Goal: Task Accomplishment & Management: Use online tool/utility

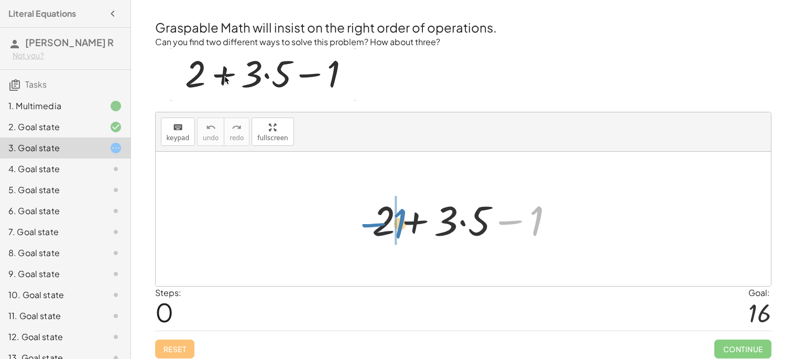
drag, startPoint x: 541, startPoint y: 221, endPoint x: 404, endPoint y: 224, distance: 136.9
click at [404, 224] on div at bounding box center [467, 219] width 201 height 54
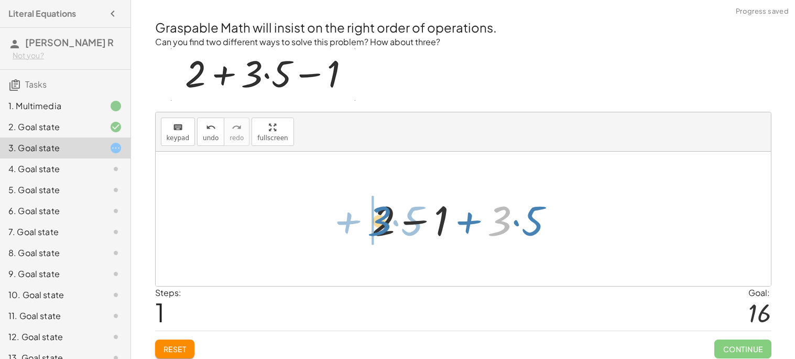
drag, startPoint x: 506, startPoint y: 222, endPoint x: 382, endPoint y: 222, distance: 124.3
click at [382, 222] on div at bounding box center [467, 219] width 201 height 54
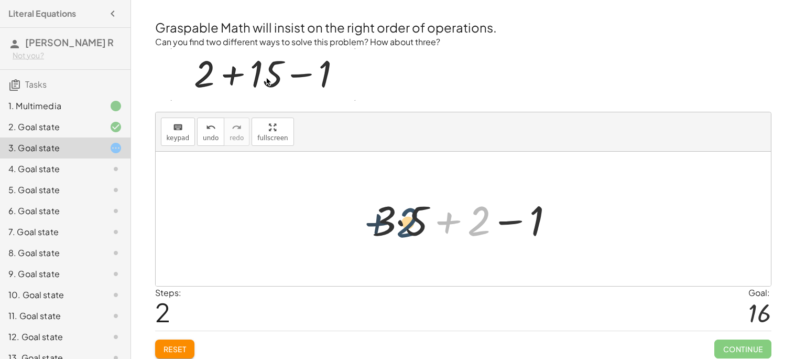
drag, startPoint x: 477, startPoint y: 220, endPoint x: 396, endPoint y: 223, distance: 80.8
click at [396, 223] on div at bounding box center [467, 219] width 201 height 54
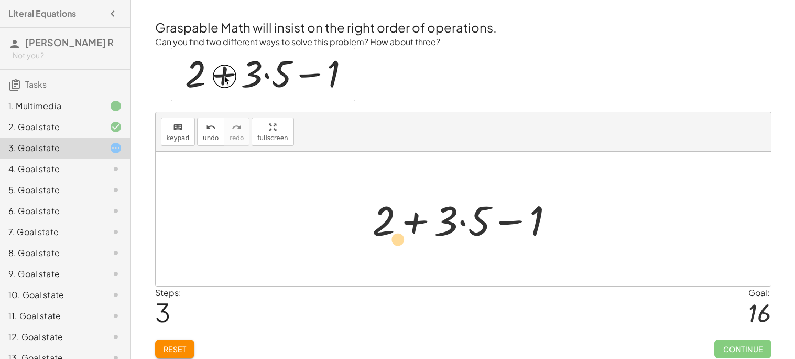
drag, startPoint x: 461, startPoint y: 224, endPoint x: 379, endPoint y: 244, distance: 85.2
click at [379, 244] on div at bounding box center [467, 219] width 201 height 54
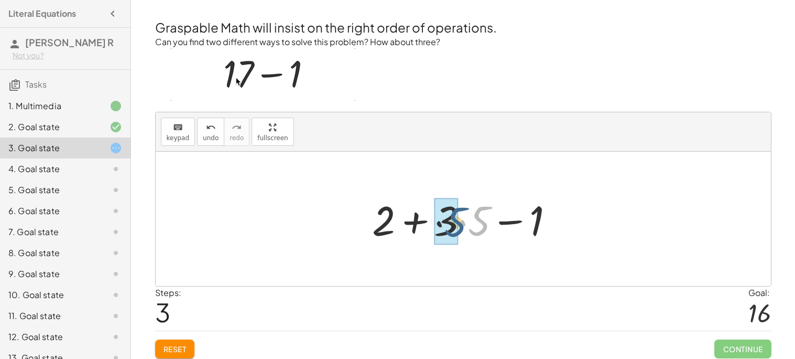
drag, startPoint x: 483, startPoint y: 223, endPoint x: 450, endPoint y: 223, distance: 32.5
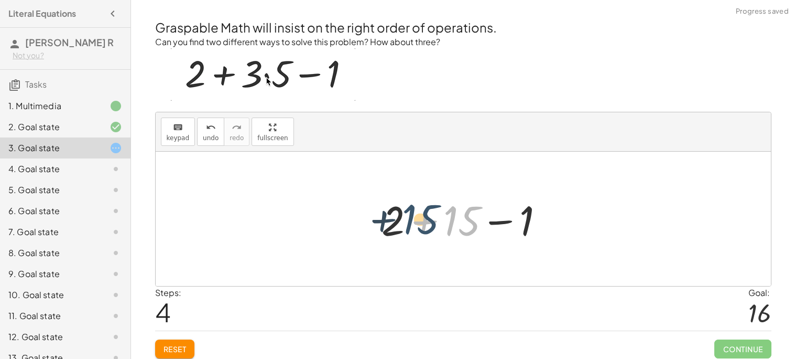
drag, startPoint x: 455, startPoint y: 218, endPoint x: 404, endPoint y: 216, distance: 50.4
click at [404, 216] on div at bounding box center [467, 219] width 182 height 54
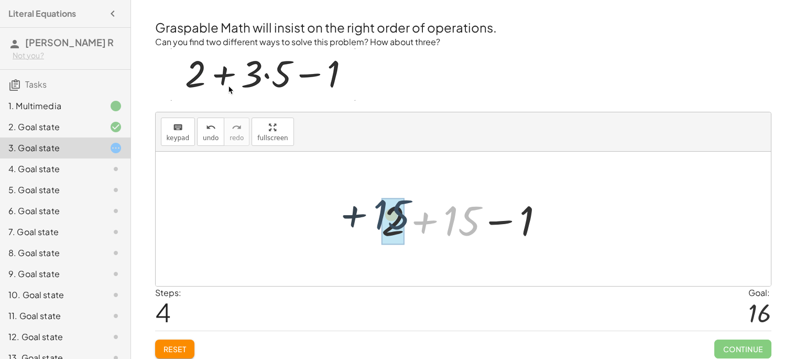
drag, startPoint x: 455, startPoint y: 220, endPoint x: 374, endPoint y: 212, distance: 81.6
click at [374, 212] on div "+ 2 + · 3 · 5 − 1 + 2 − 1 + · 3 · 5 + · 3 · 5 + 2 − 1 + 2 + · 3 · 5 − 1 + 15 + …" at bounding box center [463, 218] width 195 height 59
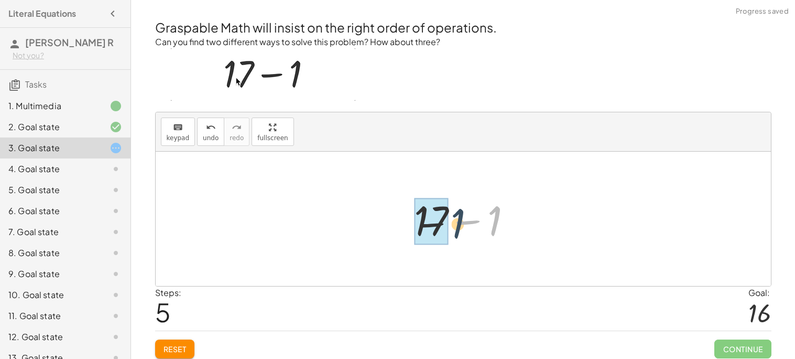
drag, startPoint x: 493, startPoint y: 221, endPoint x: 423, endPoint y: 227, distance: 71.0
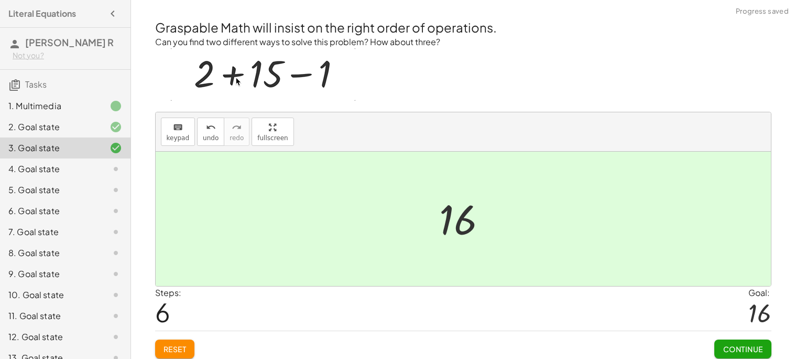
click at [729, 339] on button "Continue" at bounding box center [743, 348] width 57 height 19
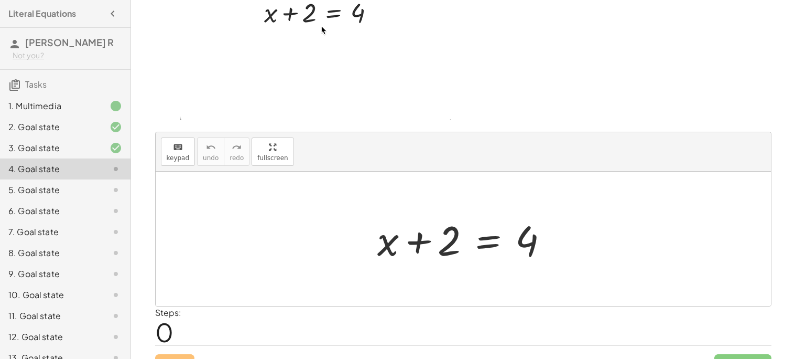
scroll to position [89, 0]
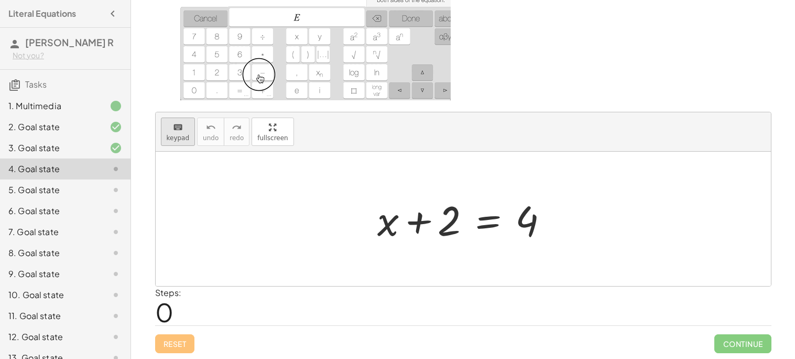
click at [168, 140] on span "keypad" at bounding box center [178, 137] width 23 height 7
click at [179, 139] on span "keypad" at bounding box center [178, 137] width 23 height 7
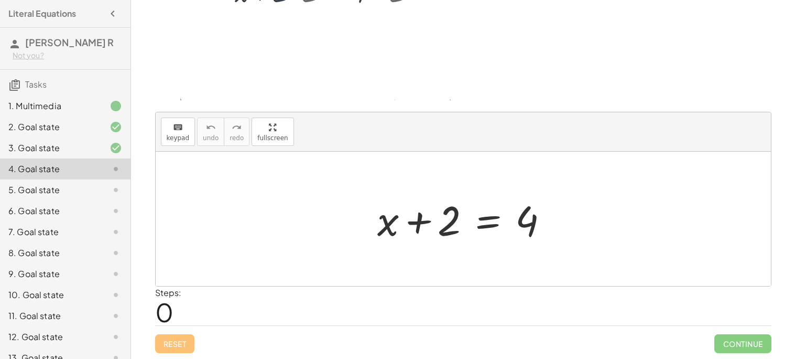
scroll to position [0, 0]
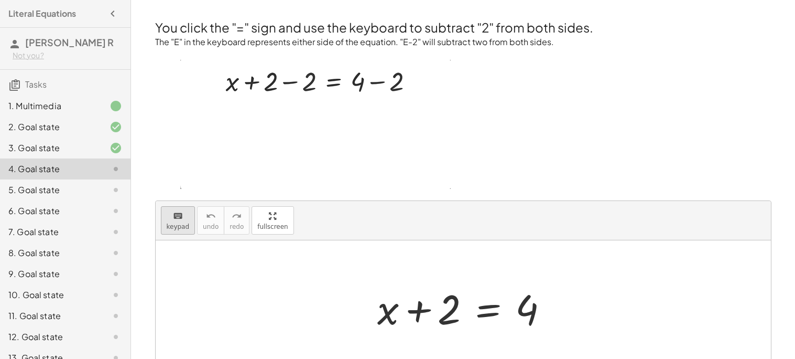
click at [178, 223] on span "keypad" at bounding box center [178, 226] width 23 height 7
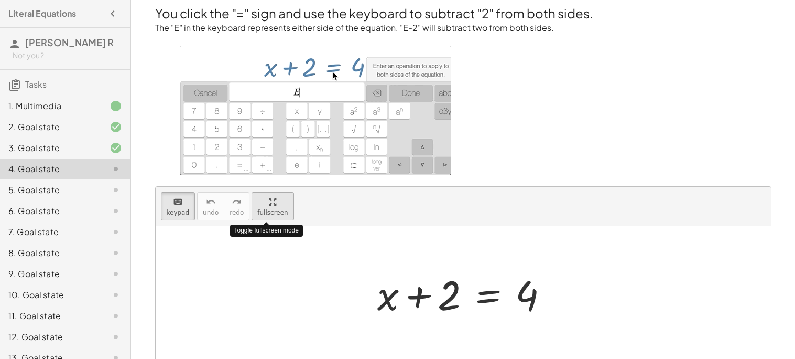
scroll to position [14, 0]
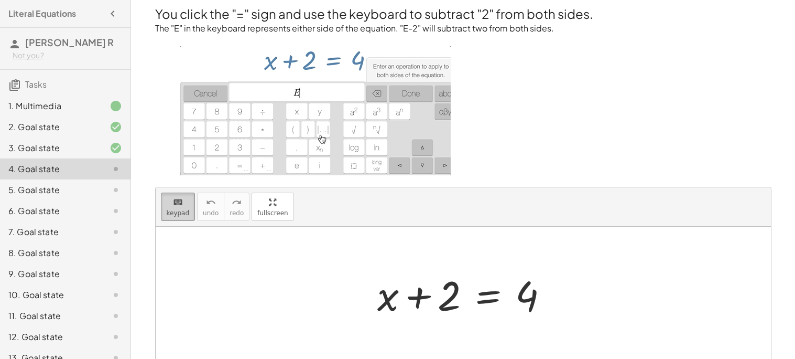
click at [185, 201] on div "keyboard" at bounding box center [178, 202] width 23 height 13
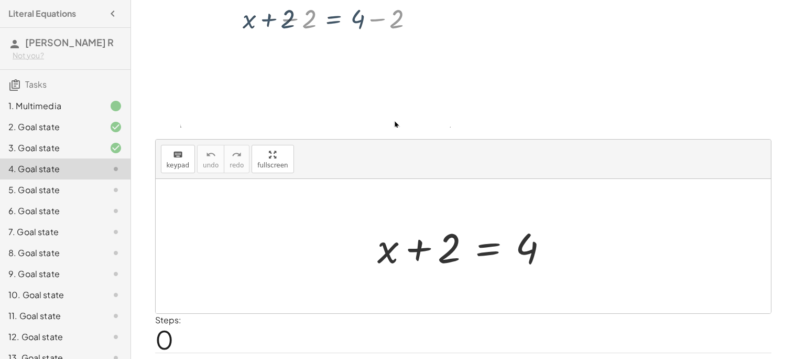
scroll to position [64, 0]
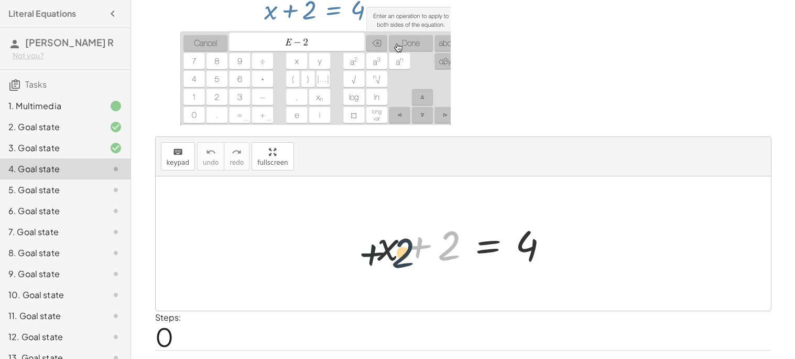
drag, startPoint x: 446, startPoint y: 239, endPoint x: 373, endPoint y: 251, distance: 73.8
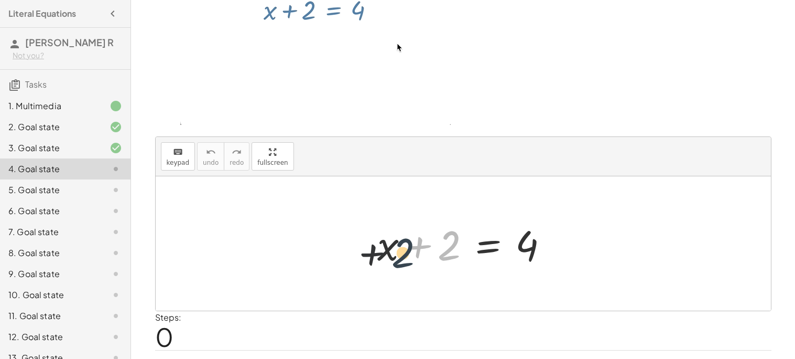
click at [373, 251] on div at bounding box center [467, 244] width 190 height 54
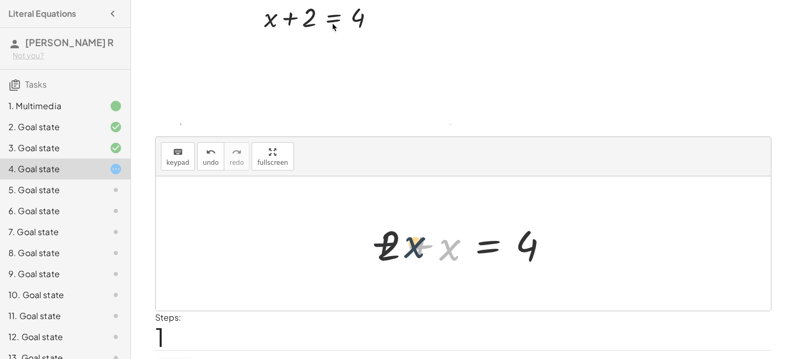
drag, startPoint x: 442, startPoint y: 248, endPoint x: 391, endPoint y: 243, distance: 51.6
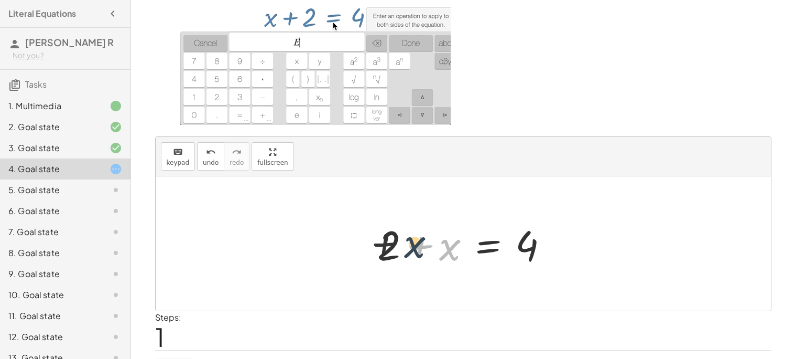
click at [391, 243] on div at bounding box center [467, 244] width 190 height 54
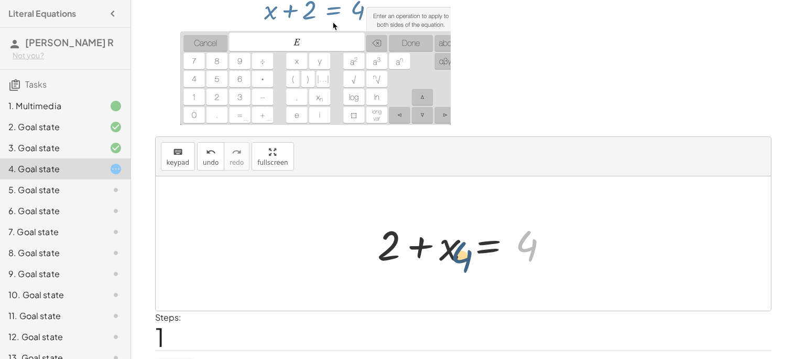
drag, startPoint x: 532, startPoint y: 247, endPoint x: 437, endPoint y: 254, distance: 95.1
click at [437, 254] on div at bounding box center [467, 244] width 190 height 54
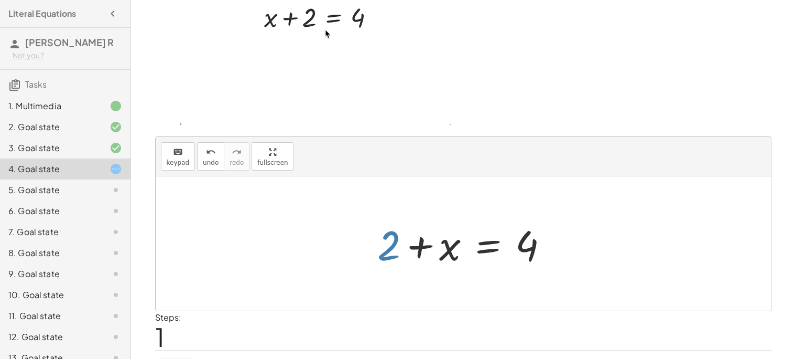
click at [393, 247] on div at bounding box center [467, 244] width 190 height 54
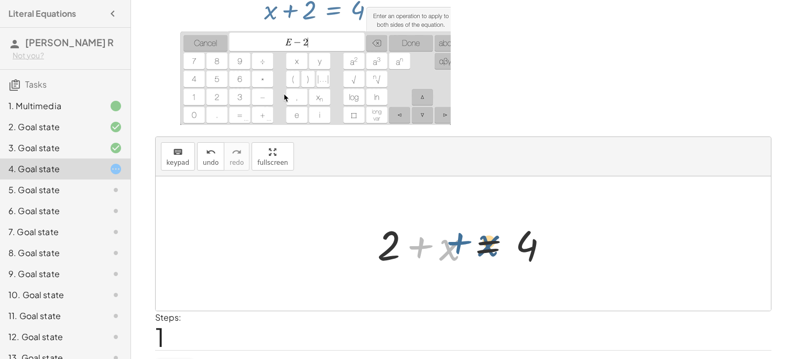
drag, startPoint x: 417, startPoint y: 252, endPoint x: 455, endPoint y: 247, distance: 38.0
click at [455, 247] on div at bounding box center [467, 244] width 190 height 54
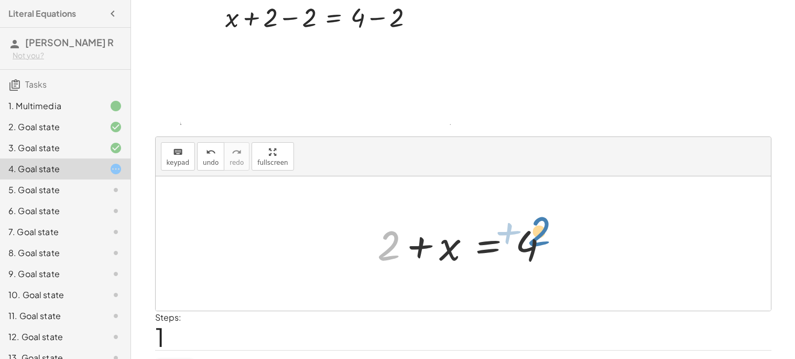
drag, startPoint x: 387, startPoint y: 248, endPoint x: 537, endPoint y: 237, distance: 150.4
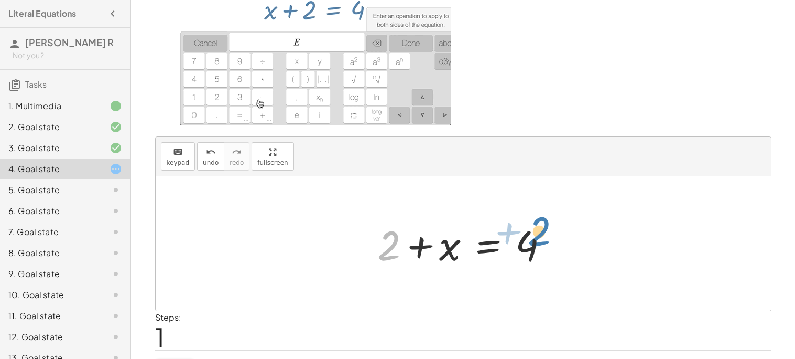
click at [537, 237] on div at bounding box center [467, 244] width 190 height 54
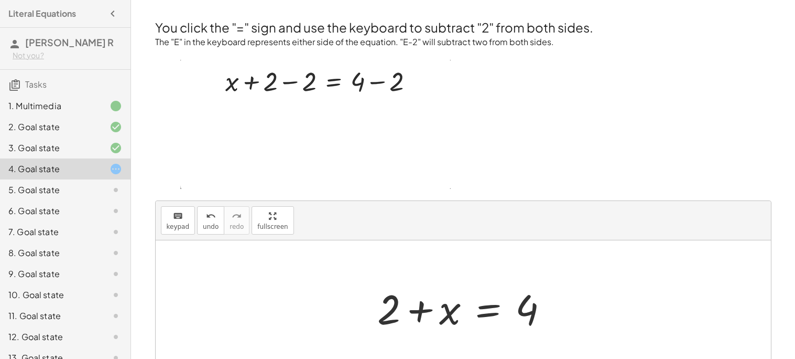
scroll to position [89, 0]
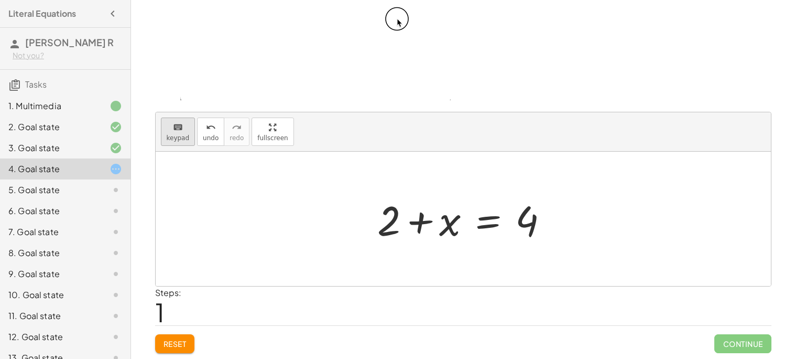
click at [170, 131] on div "keyboard" at bounding box center [178, 127] width 23 height 13
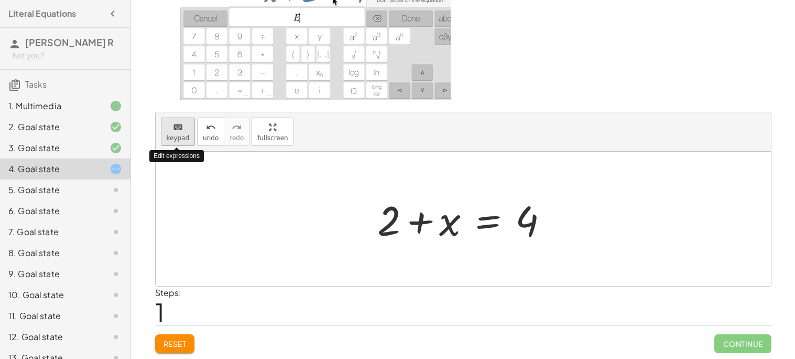
click at [170, 131] on div "keyboard" at bounding box center [178, 127] width 23 height 13
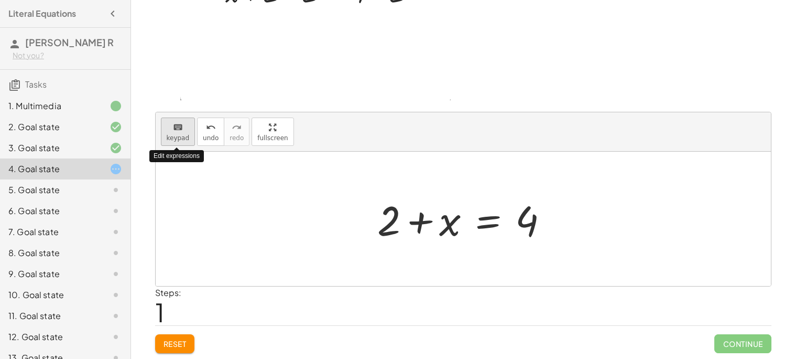
click at [170, 131] on div "keyboard" at bounding box center [178, 127] width 23 height 13
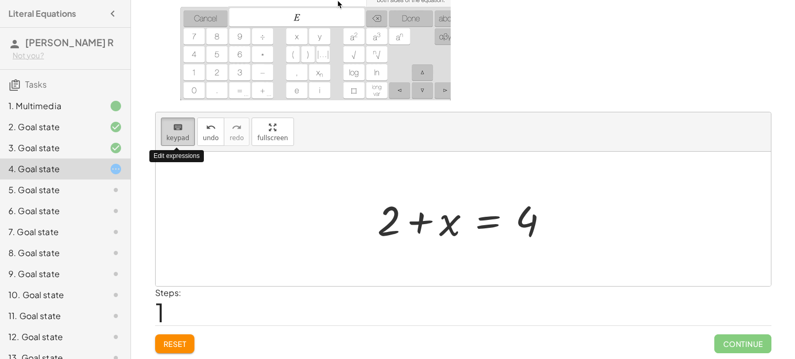
click at [170, 131] on div "keyboard" at bounding box center [178, 127] width 23 height 13
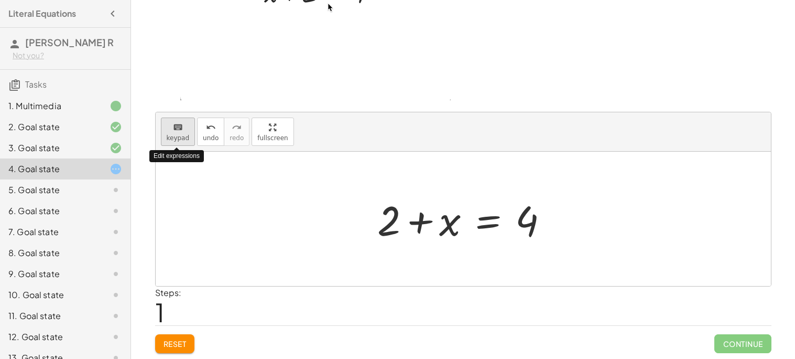
click at [170, 131] on div "keyboard" at bounding box center [178, 127] width 23 height 13
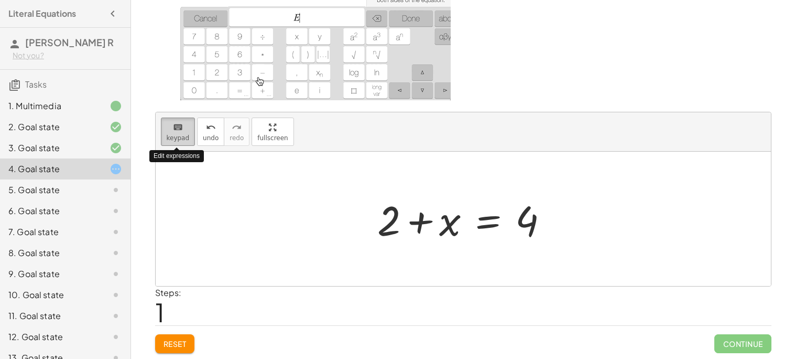
click at [170, 131] on div "keyboard" at bounding box center [178, 127] width 23 height 13
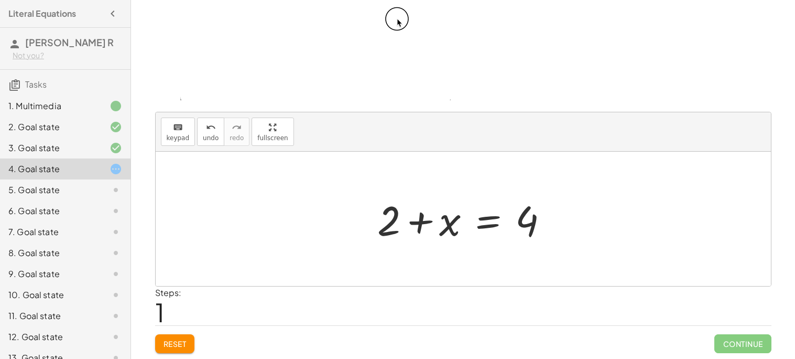
click at [531, 221] on div at bounding box center [467, 219] width 190 height 54
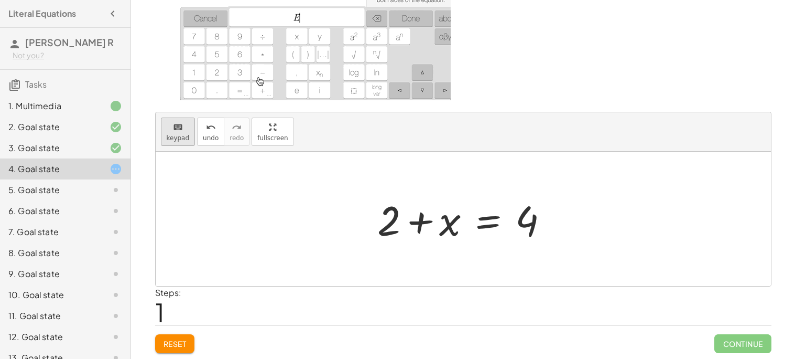
click at [184, 141] on button "keyboard keypad" at bounding box center [178, 131] width 35 height 28
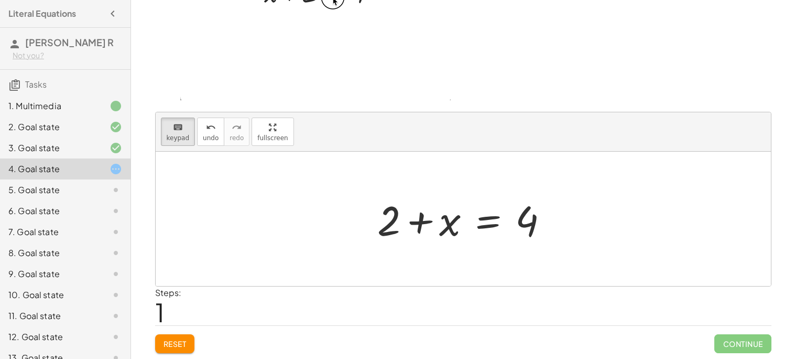
click at [187, 343] on span "Reset" at bounding box center [175, 343] width 23 height 9
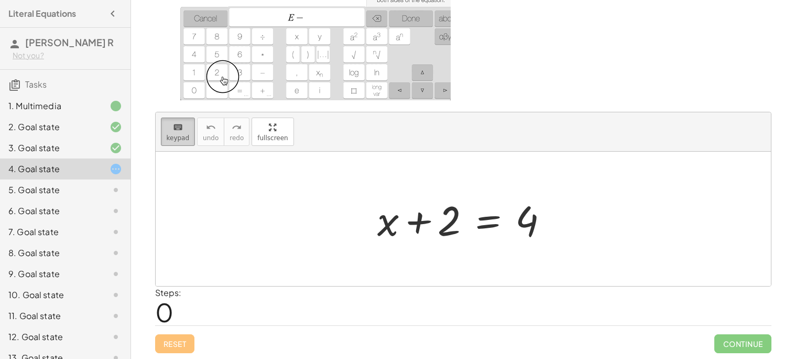
click at [165, 122] on button "keyboard keypad" at bounding box center [178, 131] width 35 height 28
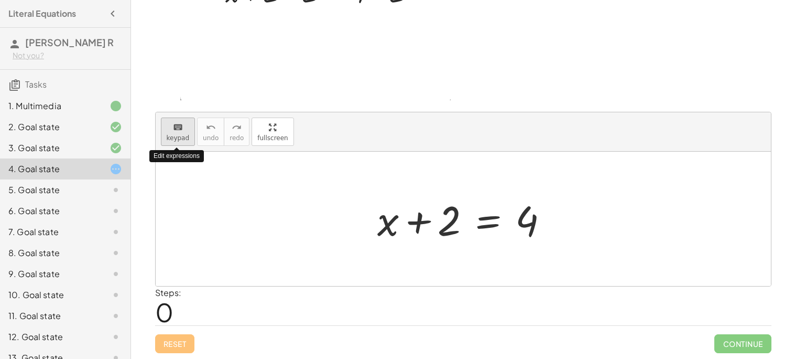
click at [174, 126] on icon "keyboard" at bounding box center [178, 127] width 10 height 13
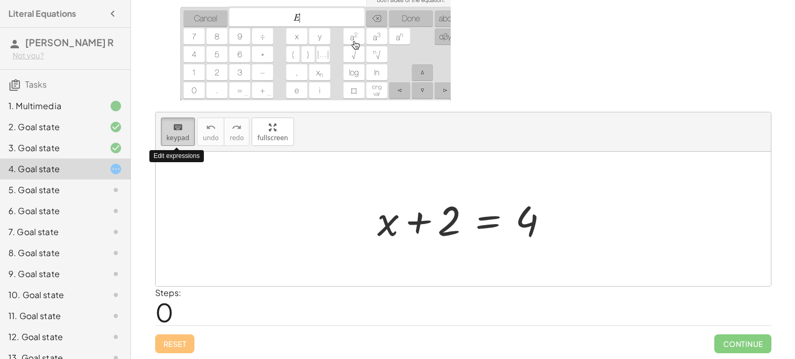
click at [174, 126] on icon "keyboard" at bounding box center [178, 127] width 10 height 13
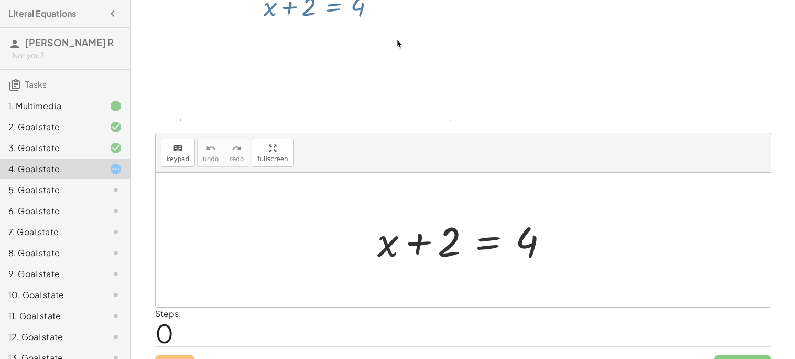
scroll to position [69, 0]
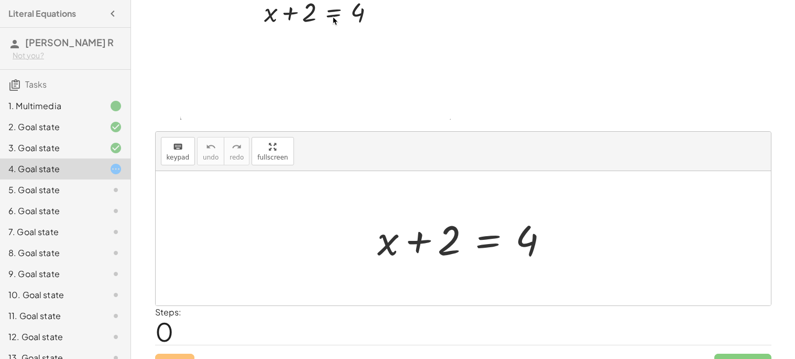
click at [485, 241] on div at bounding box center [467, 238] width 190 height 54
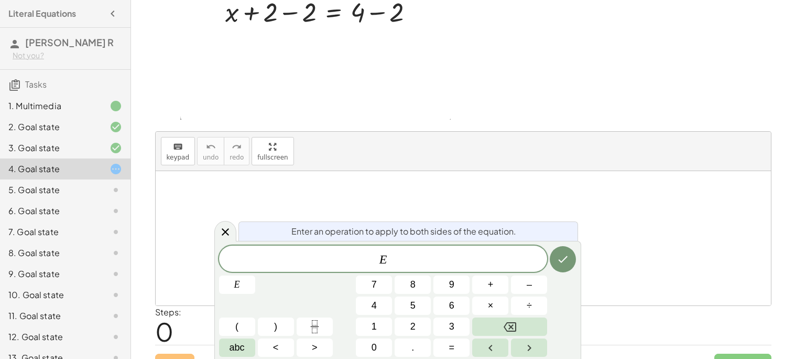
scroll to position [89, 0]
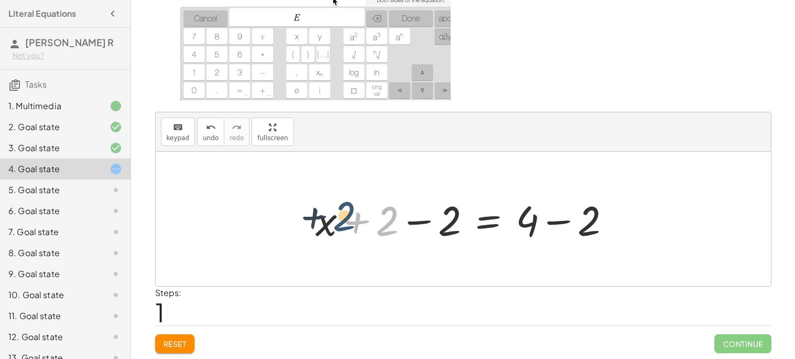
drag, startPoint x: 390, startPoint y: 230, endPoint x: 343, endPoint y: 225, distance: 47.0
click at [343, 225] on div at bounding box center [467, 219] width 315 height 54
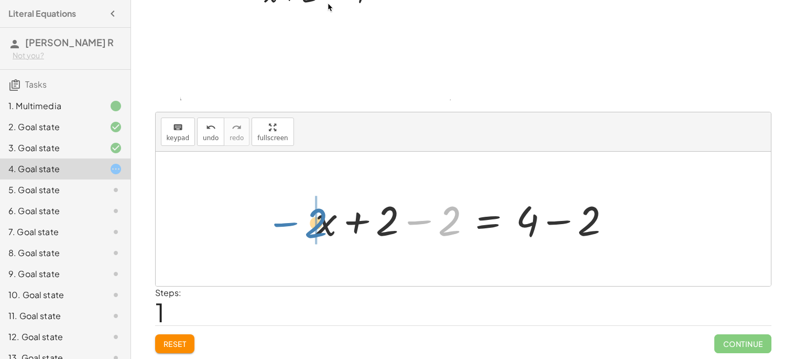
drag, startPoint x: 457, startPoint y: 223, endPoint x: 328, endPoint y: 227, distance: 129.0
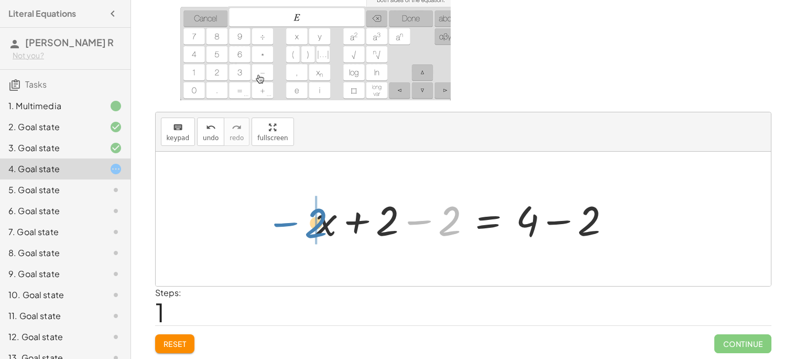
click at [328, 227] on div at bounding box center [467, 219] width 315 height 54
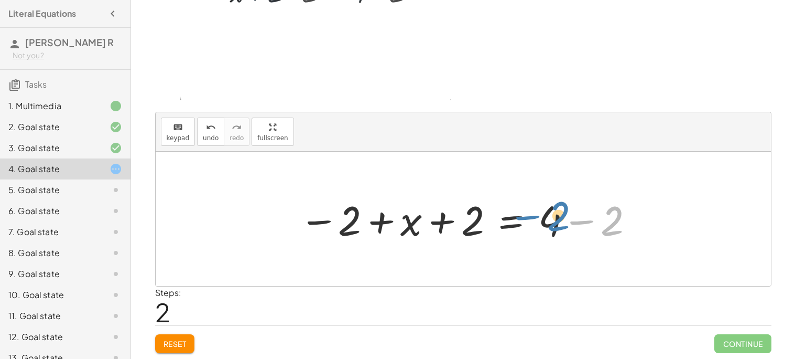
drag, startPoint x: 608, startPoint y: 218, endPoint x: 584, endPoint y: 219, distance: 24.6
click at [584, 219] on div at bounding box center [467, 219] width 347 height 54
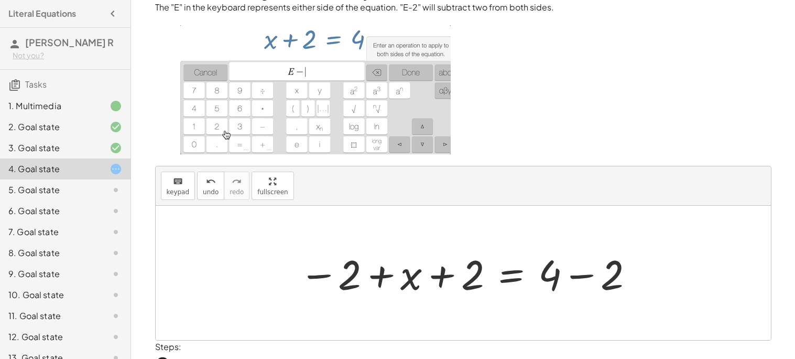
scroll to position [39, 0]
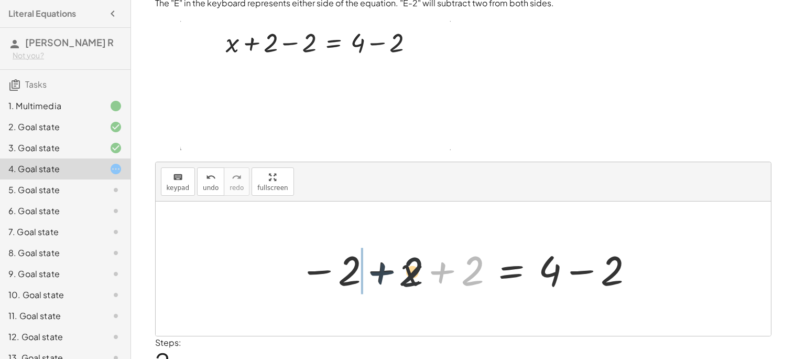
drag, startPoint x: 458, startPoint y: 271, endPoint x: 322, endPoint y: 268, distance: 135.3
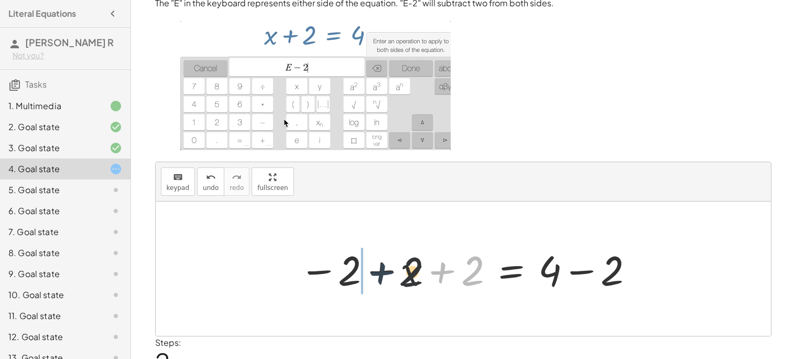
click at [322, 268] on div at bounding box center [467, 269] width 347 height 54
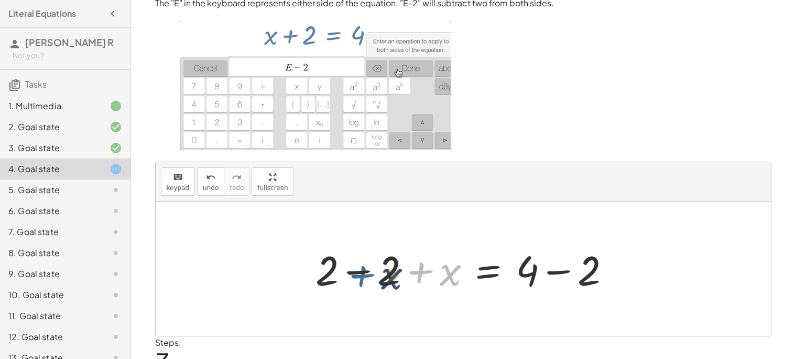
drag, startPoint x: 432, startPoint y: 270, endPoint x: 371, endPoint y: 274, distance: 61.5
click at [371, 274] on div at bounding box center [467, 269] width 315 height 54
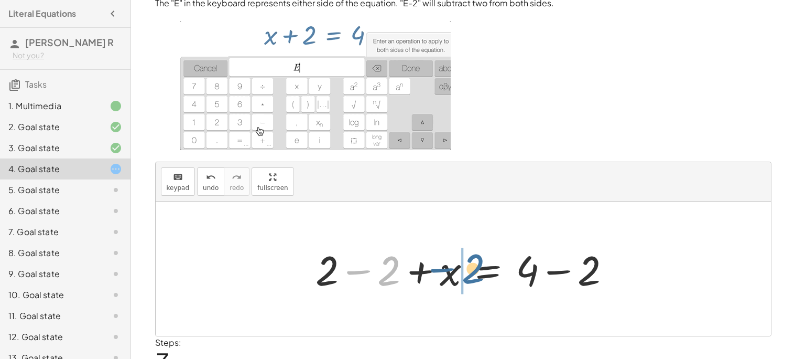
drag, startPoint x: 392, startPoint y: 277, endPoint x: 465, endPoint y: 275, distance: 72.4
click at [465, 275] on div at bounding box center [467, 269] width 315 height 54
click at [504, 316] on div at bounding box center [464, 268] width 616 height 134
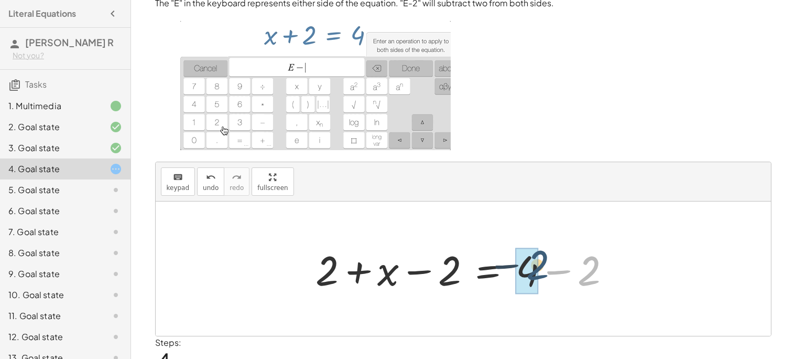
drag, startPoint x: 600, startPoint y: 271, endPoint x: 543, endPoint y: 266, distance: 57.4
click at [543, 266] on div at bounding box center [467, 269] width 315 height 54
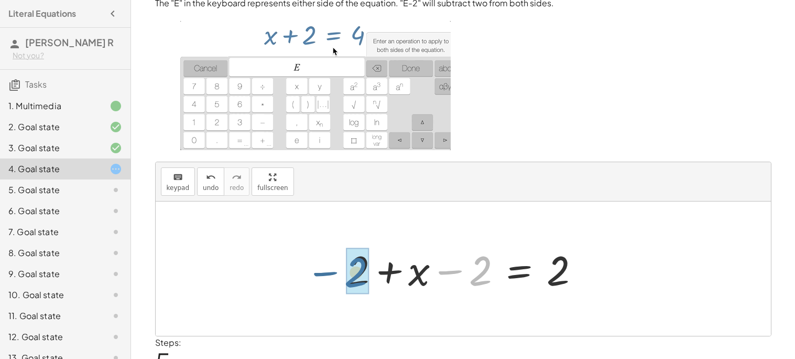
drag, startPoint x: 475, startPoint y: 277, endPoint x: 350, endPoint y: 278, distance: 124.8
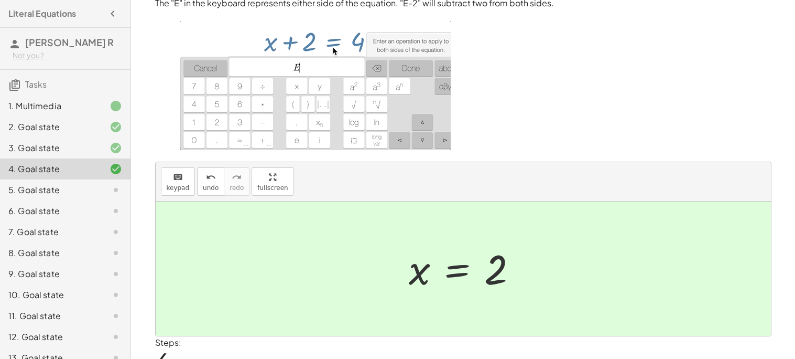
scroll to position [89, 0]
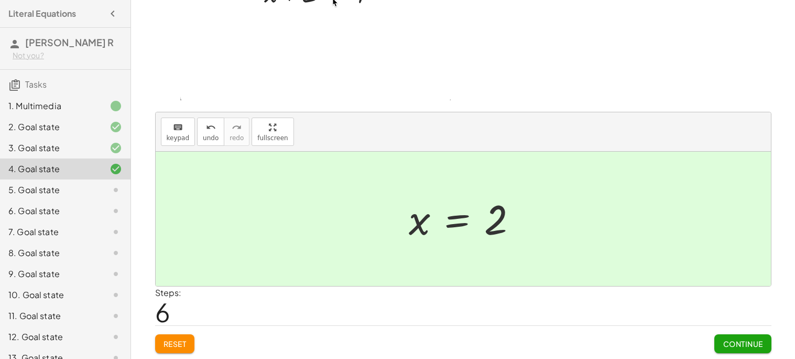
click at [719, 337] on button "Continue" at bounding box center [743, 343] width 57 height 19
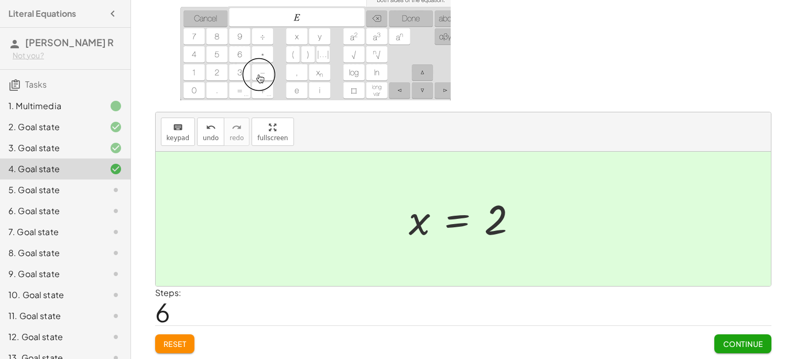
scroll to position [0, 0]
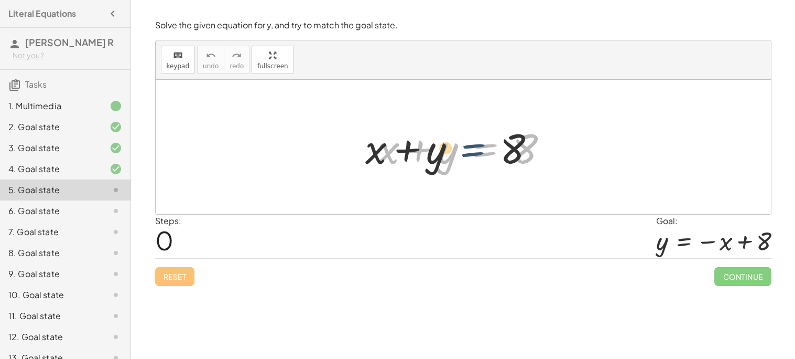
drag, startPoint x: 480, startPoint y: 148, endPoint x: 355, endPoint y: 147, distance: 124.3
click at [355, 147] on div "+ x + y = 8 + x + y = 8" at bounding box center [464, 147] width 616 height 134
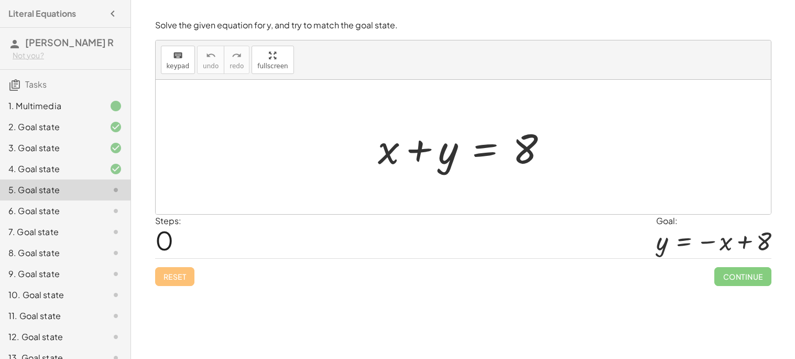
click at [526, 96] on div at bounding box center [464, 147] width 616 height 134
drag, startPoint x: 533, startPoint y: 154, endPoint x: 393, endPoint y: 159, distance: 140.6
click at [393, 159] on div at bounding box center [467, 147] width 189 height 54
drag, startPoint x: 457, startPoint y: 148, endPoint x: 531, endPoint y: 143, distance: 74.6
click at [531, 143] on div at bounding box center [467, 147] width 189 height 54
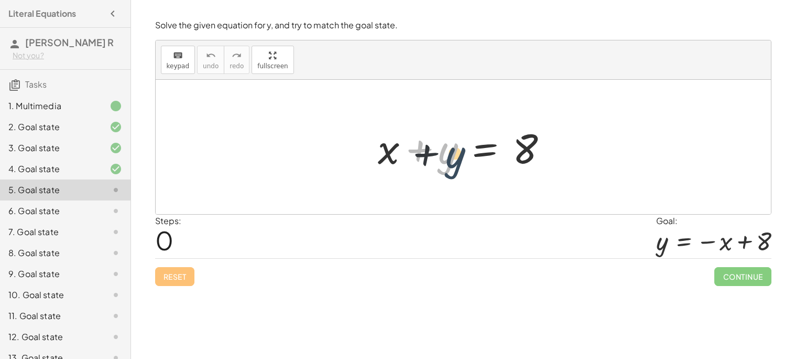
drag, startPoint x: 443, startPoint y: 160, endPoint x: 450, endPoint y: 165, distance: 8.7
click at [450, 165] on div at bounding box center [467, 147] width 189 height 54
drag, startPoint x: 396, startPoint y: 157, endPoint x: 532, endPoint y: 154, distance: 135.8
click at [532, 154] on div at bounding box center [467, 147] width 189 height 54
click at [454, 153] on div at bounding box center [467, 147] width 189 height 54
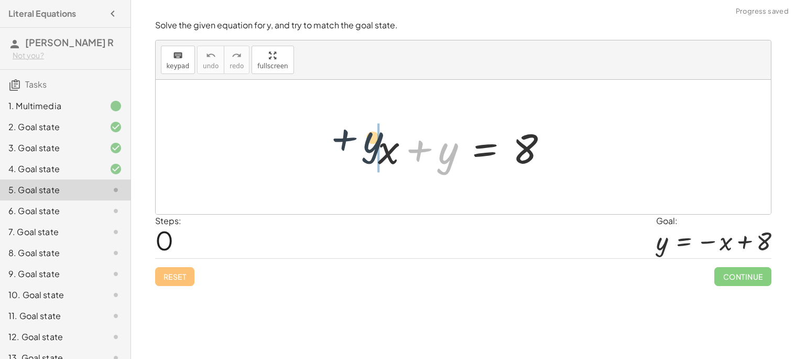
drag, startPoint x: 454, startPoint y: 153, endPoint x: 370, endPoint y: 141, distance: 84.7
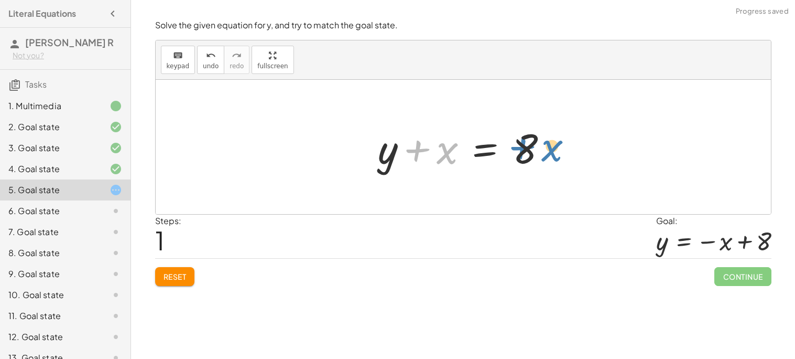
drag, startPoint x: 437, startPoint y: 153, endPoint x: 510, endPoint y: 155, distance: 72.9
click at [510, 155] on div at bounding box center [467, 147] width 189 height 54
drag, startPoint x: 527, startPoint y: 148, endPoint x: 372, endPoint y: 154, distance: 155.3
click at [373, 154] on div at bounding box center [467, 147] width 189 height 54
drag, startPoint x: 531, startPoint y: 156, endPoint x: 457, endPoint y: 160, distance: 74.6
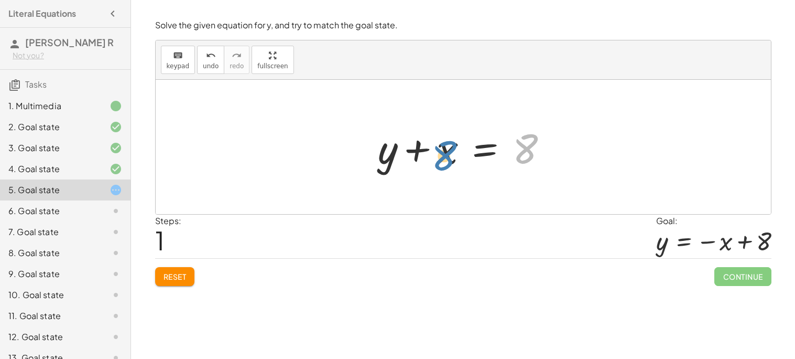
click at [457, 160] on div at bounding box center [467, 147] width 189 height 54
click at [473, 155] on div at bounding box center [467, 147] width 189 height 54
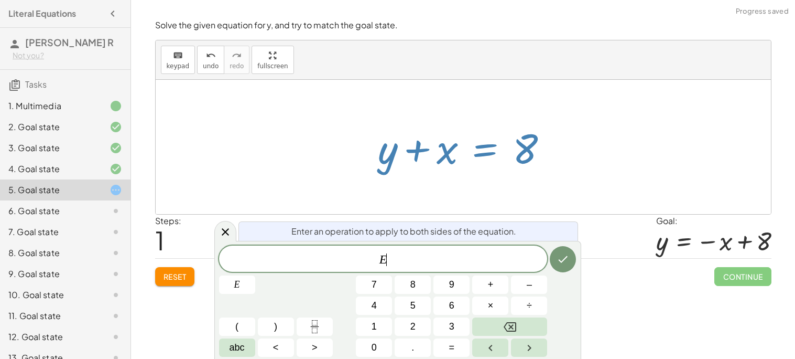
click at [641, 197] on div at bounding box center [464, 147] width 616 height 134
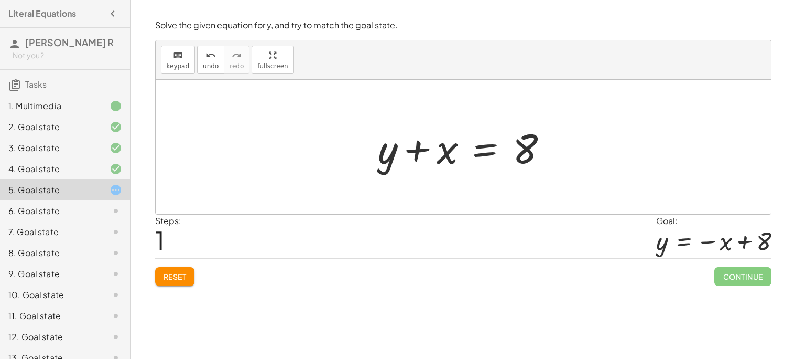
click at [483, 148] on div at bounding box center [467, 147] width 189 height 54
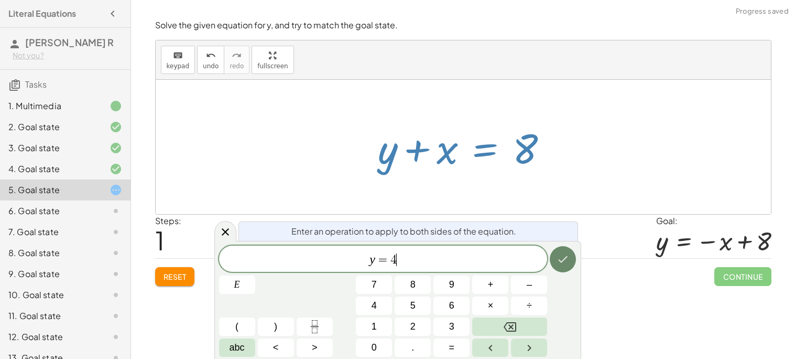
click at [566, 264] on icon "Done" at bounding box center [563, 259] width 13 height 13
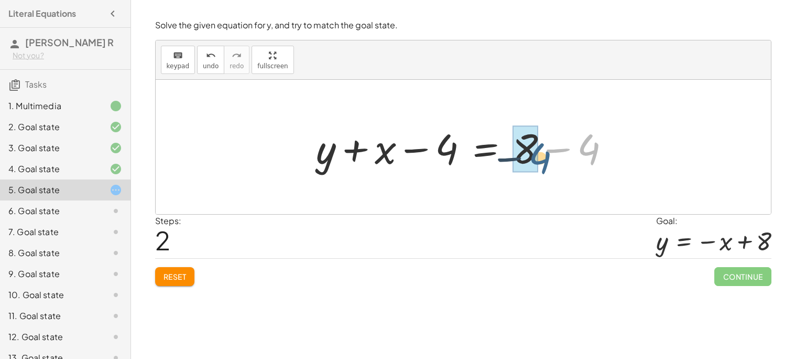
drag, startPoint x: 593, startPoint y: 150, endPoint x: 528, endPoint y: 157, distance: 65.9
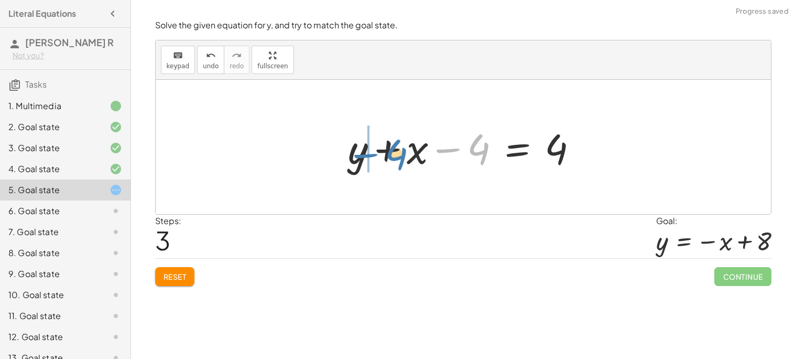
drag, startPoint x: 490, startPoint y: 149, endPoint x: 405, endPoint y: 154, distance: 85.6
click at [405, 154] on div at bounding box center [467, 147] width 249 height 54
click at [432, 160] on div at bounding box center [467, 147] width 249 height 54
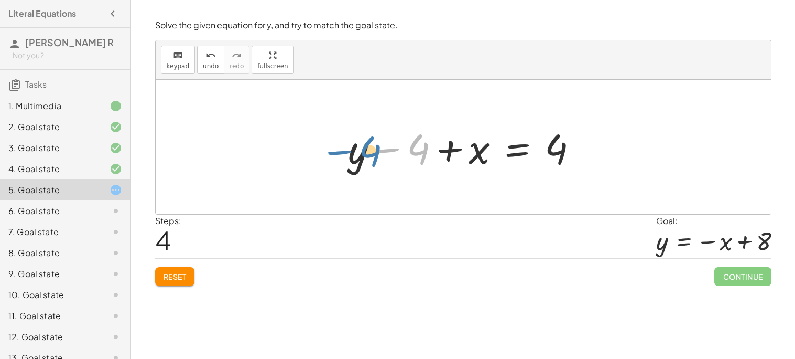
drag, startPoint x: 426, startPoint y: 159, endPoint x: 366, endPoint y: 160, distance: 60.3
click at [366, 160] on div at bounding box center [467, 147] width 249 height 54
click at [177, 283] on button "Reset" at bounding box center [175, 276] width 40 height 19
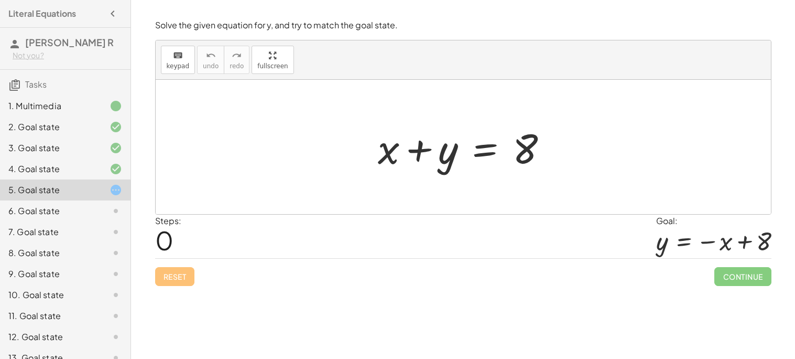
click at [421, 152] on div at bounding box center [467, 147] width 189 height 54
drag, startPoint x: 421, startPoint y: 152, endPoint x: 367, endPoint y: 136, distance: 56.1
click at [367, 136] on div "+ y + x + y = 8" at bounding box center [463, 146] width 202 height 59
drag, startPoint x: 452, startPoint y: 166, endPoint x: 315, endPoint y: 143, distance: 139.7
click at [315, 143] on div "+ y + x + y = 8" at bounding box center [464, 147] width 616 height 134
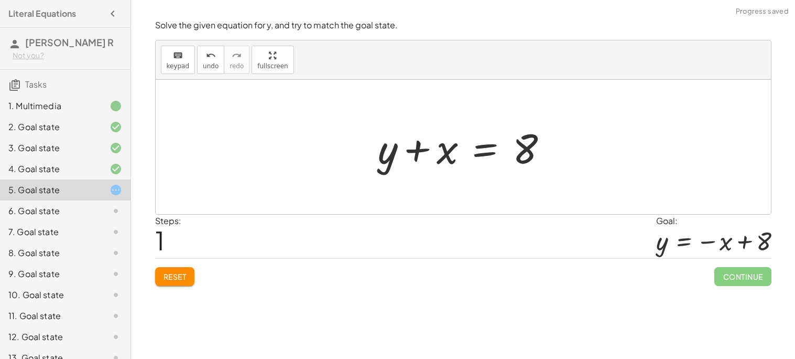
click at [447, 161] on div at bounding box center [467, 147] width 189 height 54
drag, startPoint x: 532, startPoint y: 152, endPoint x: 425, endPoint y: 143, distance: 107.3
click at [425, 143] on div at bounding box center [467, 147] width 189 height 54
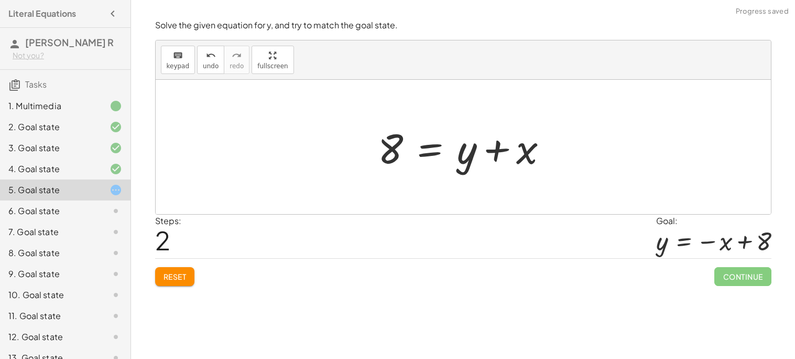
click at [438, 150] on div at bounding box center [467, 147] width 189 height 54
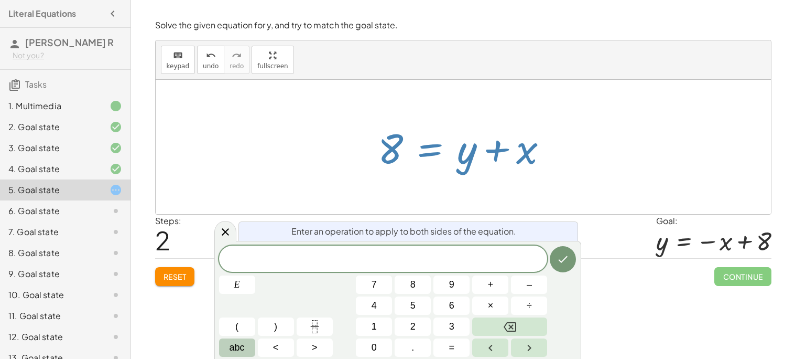
click at [237, 350] on span "abc" at bounding box center [237, 347] width 15 height 14
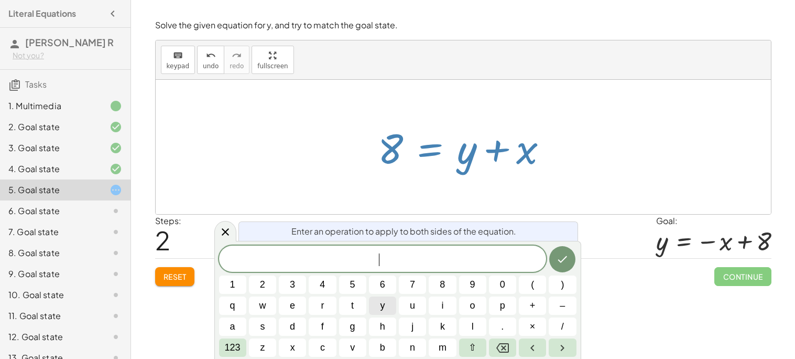
click at [388, 309] on button "y" at bounding box center [382, 305] width 27 height 18
click at [225, 351] on span "123" at bounding box center [233, 347] width 16 height 14
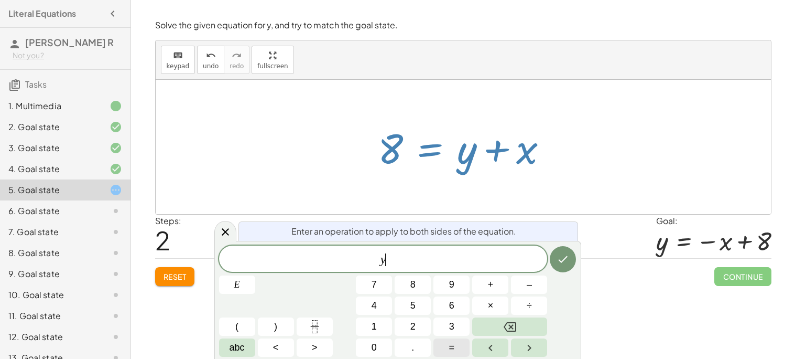
click at [458, 349] on button "=" at bounding box center [452, 347] width 36 height 18
click at [379, 307] on button "4" at bounding box center [374, 305] width 36 height 18
click at [516, 330] on button "Backspace" at bounding box center [509, 326] width 75 height 18
click at [375, 309] on span "4" at bounding box center [374, 305] width 5 height 14
click at [570, 261] on button "Done" at bounding box center [563, 259] width 26 height 26
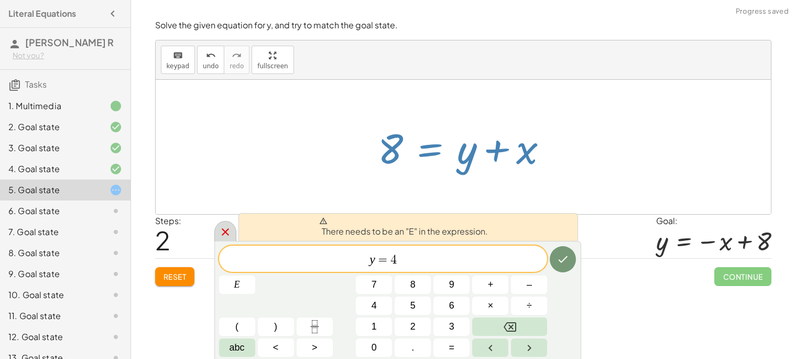
click at [230, 234] on icon at bounding box center [225, 231] width 13 height 13
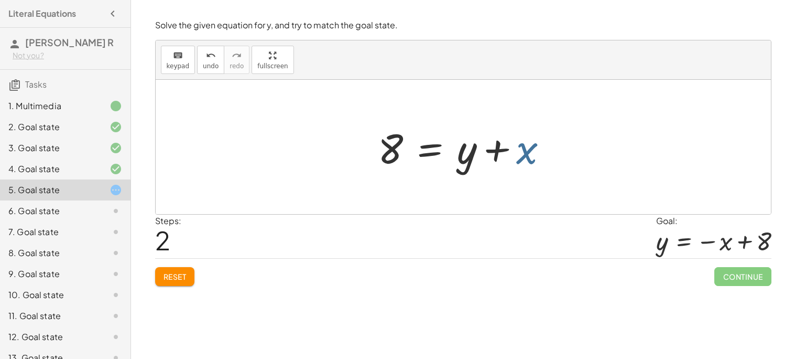
click at [523, 155] on div at bounding box center [467, 147] width 189 height 54
drag, startPoint x: 383, startPoint y: 152, endPoint x: 482, endPoint y: 158, distance: 99.8
click at [482, 158] on div at bounding box center [467, 147] width 189 height 54
drag, startPoint x: 476, startPoint y: 157, endPoint x: 349, endPoint y: 148, distance: 126.7
click at [349, 148] on div "+ x + y = 8 + y + x = 8 + y + x + y = 8" at bounding box center [464, 147] width 616 height 134
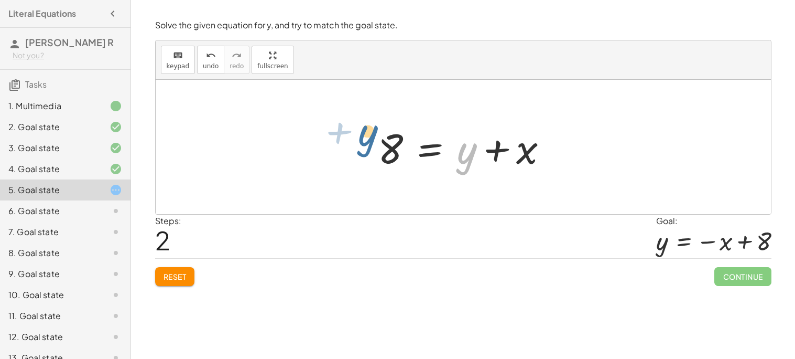
drag, startPoint x: 465, startPoint y: 157, endPoint x: 363, endPoint y: 138, distance: 103.4
click at [363, 138] on div "+ x + y = 8 + y + x = 8 + y + x + y = 8" at bounding box center [463, 146] width 202 height 59
drag, startPoint x: 536, startPoint y: 154, endPoint x: 409, endPoint y: 145, distance: 127.2
click at [409, 145] on div at bounding box center [467, 147] width 189 height 54
drag, startPoint x: 460, startPoint y: 161, endPoint x: 371, endPoint y: 148, distance: 90.1
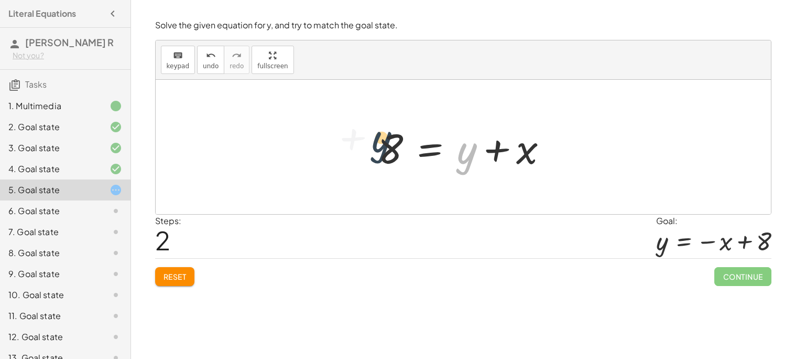
click at [371, 148] on div "+ x + y = 8 + y + x = 8 + y + x + y = 8" at bounding box center [463, 146] width 202 height 59
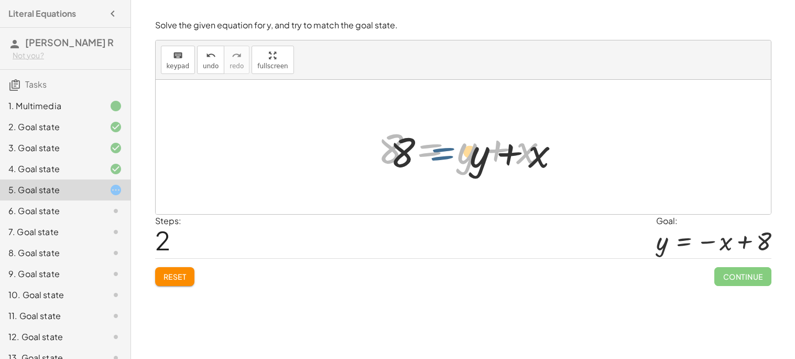
drag, startPoint x: 423, startPoint y: 148, endPoint x: 463, endPoint y: 159, distance: 42.5
click at [463, 159] on div at bounding box center [467, 147] width 189 height 54
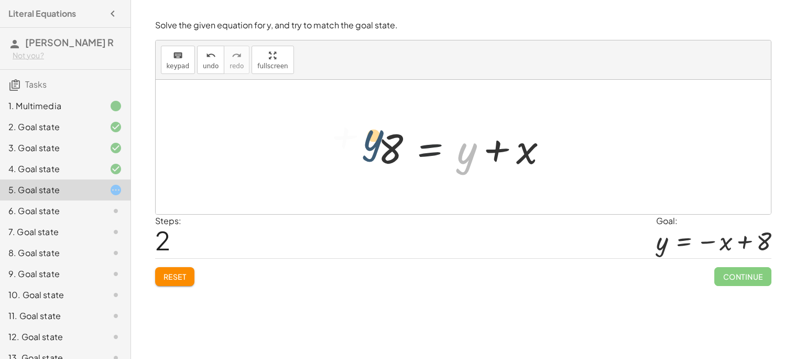
drag, startPoint x: 464, startPoint y: 160, endPoint x: 346, endPoint y: 140, distance: 120.2
click at [346, 140] on div "+ x + y = 8 + y + x = 8 + y + x + y = 8" at bounding box center [464, 147] width 616 height 134
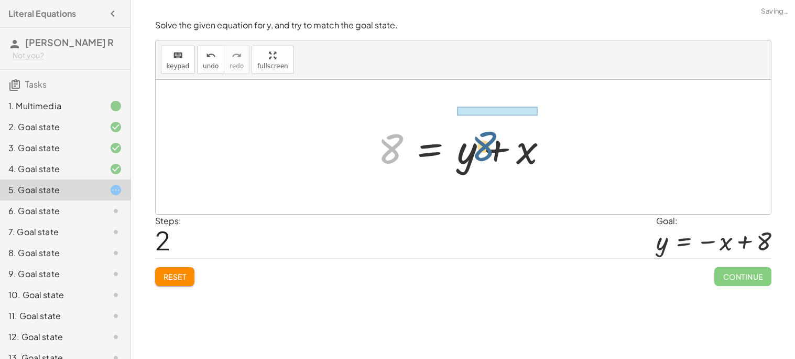
drag, startPoint x: 386, startPoint y: 147, endPoint x: 487, endPoint y: 147, distance: 100.1
click at [487, 147] on div at bounding box center [467, 147] width 189 height 54
drag, startPoint x: 400, startPoint y: 149, endPoint x: 477, endPoint y: 126, distance: 79.9
click at [477, 126] on div at bounding box center [467, 147] width 189 height 54
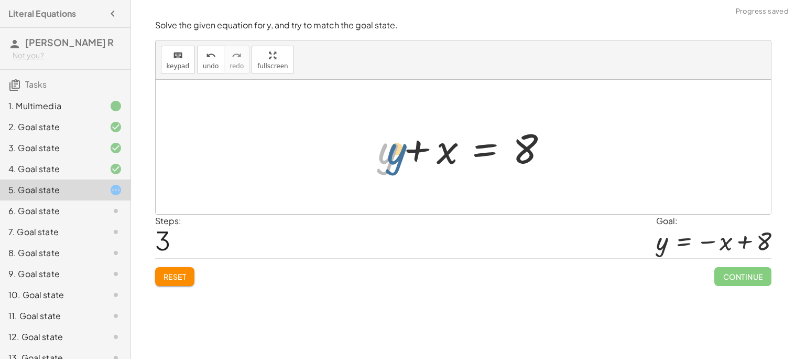
drag, startPoint x: 394, startPoint y: 149, endPoint x: 446, endPoint y: 154, distance: 52.2
click at [446, 154] on div at bounding box center [467, 147] width 189 height 54
click at [502, 152] on div at bounding box center [467, 147] width 189 height 54
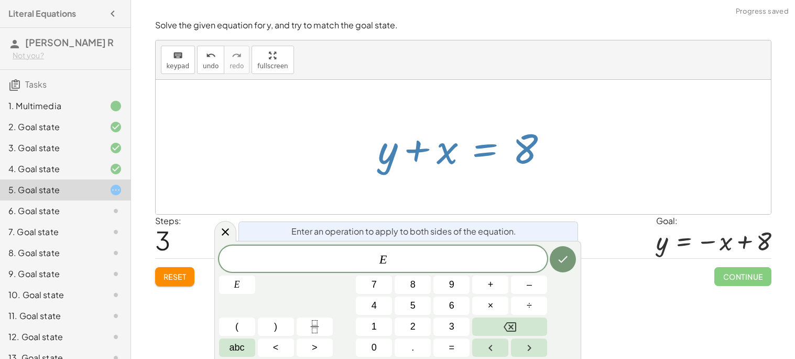
click at [439, 154] on div at bounding box center [467, 147] width 189 height 54
click at [407, 180] on div at bounding box center [464, 147] width 616 height 134
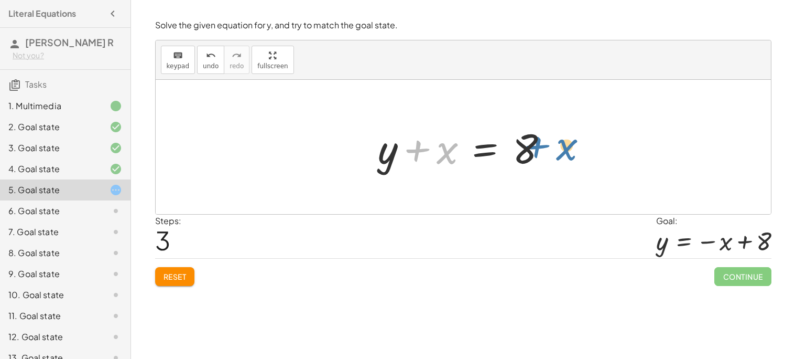
drag, startPoint x: 417, startPoint y: 153, endPoint x: 539, endPoint y: 149, distance: 122.2
click at [539, 149] on div at bounding box center [467, 147] width 189 height 54
drag, startPoint x: 535, startPoint y: 152, endPoint x: 376, endPoint y: 160, distance: 158.6
click at [376, 160] on div at bounding box center [467, 147] width 189 height 54
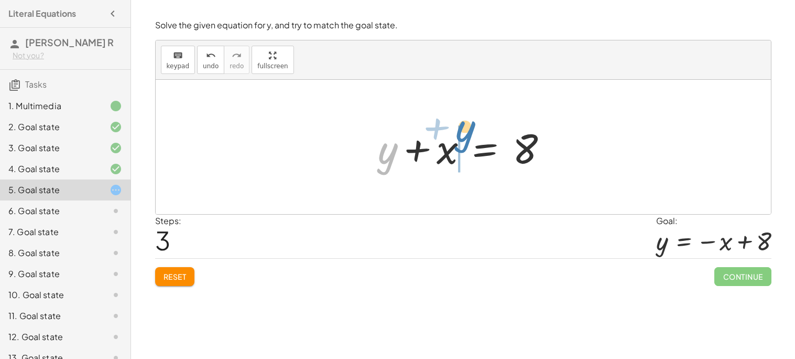
drag, startPoint x: 390, startPoint y: 157, endPoint x: 469, endPoint y: 135, distance: 82.2
click at [469, 135] on div at bounding box center [467, 147] width 189 height 54
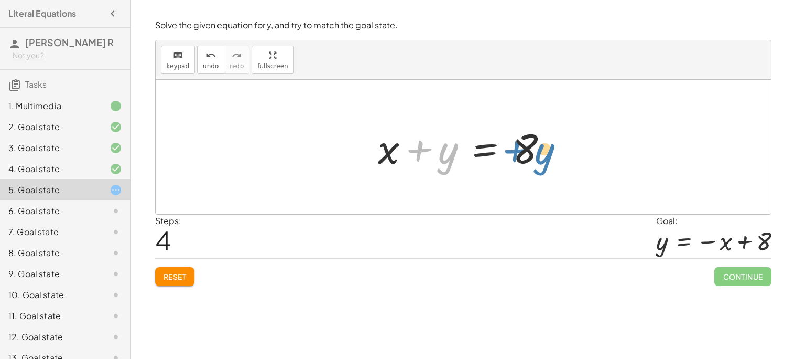
drag, startPoint x: 429, startPoint y: 157, endPoint x: 495, endPoint y: 143, distance: 66.9
click at [495, 143] on div at bounding box center [467, 147] width 189 height 54
drag, startPoint x: 390, startPoint y: 149, endPoint x: 559, endPoint y: 149, distance: 169.3
click at [559, 149] on div at bounding box center [467, 147] width 189 height 54
drag, startPoint x: 534, startPoint y: 153, endPoint x: 405, endPoint y: 154, distance: 129.0
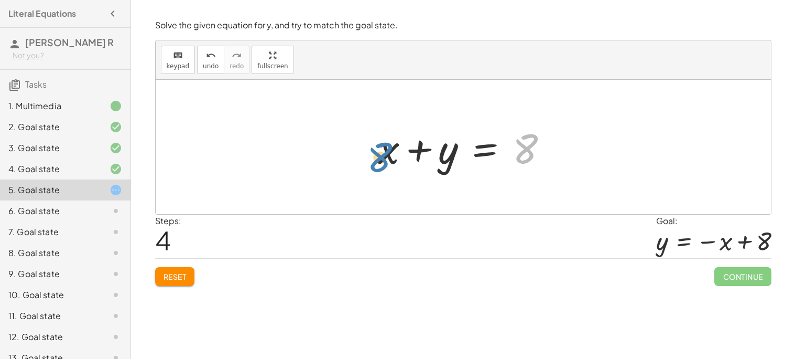
click at [405, 154] on div at bounding box center [467, 147] width 189 height 54
drag, startPoint x: 525, startPoint y: 150, endPoint x: 427, endPoint y: 114, distance: 104.0
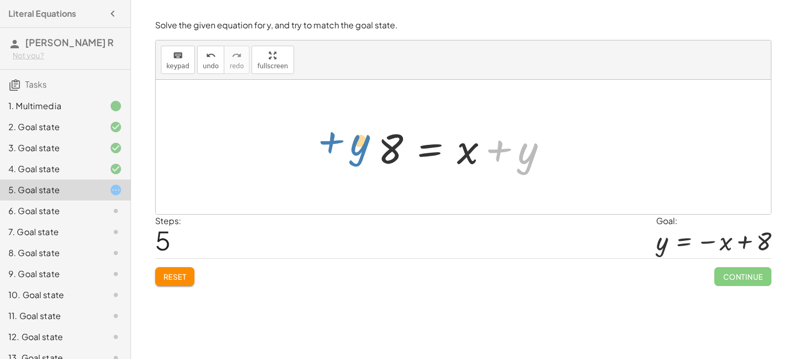
drag, startPoint x: 526, startPoint y: 154, endPoint x: 358, endPoint y: 145, distance: 168.5
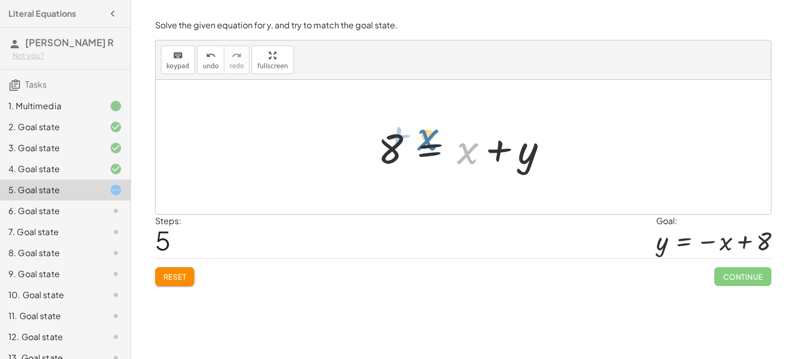
drag, startPoint x: 473, startPoint y: 159, endPoint x: 431, endPoint y: 145, distance: 44.4
click at [431, 145] on div at bounding box center [467, 147] width 189 height 54
click at [178, 269] on button "Reset" at bounding box center [175, 276] width 40 height 19
